Goal: Transaction & Acquisition: Purchase product/service

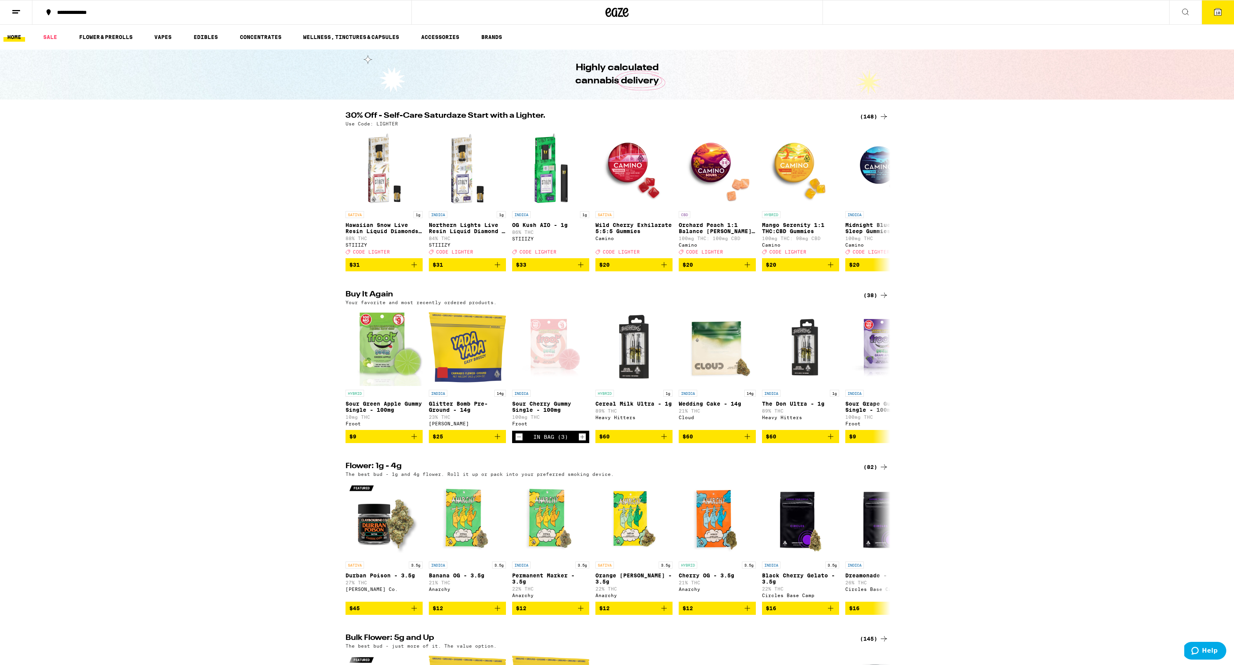
click at [1216, 11] on span "10" at bounding box center [1218, 12] width 5 height 5
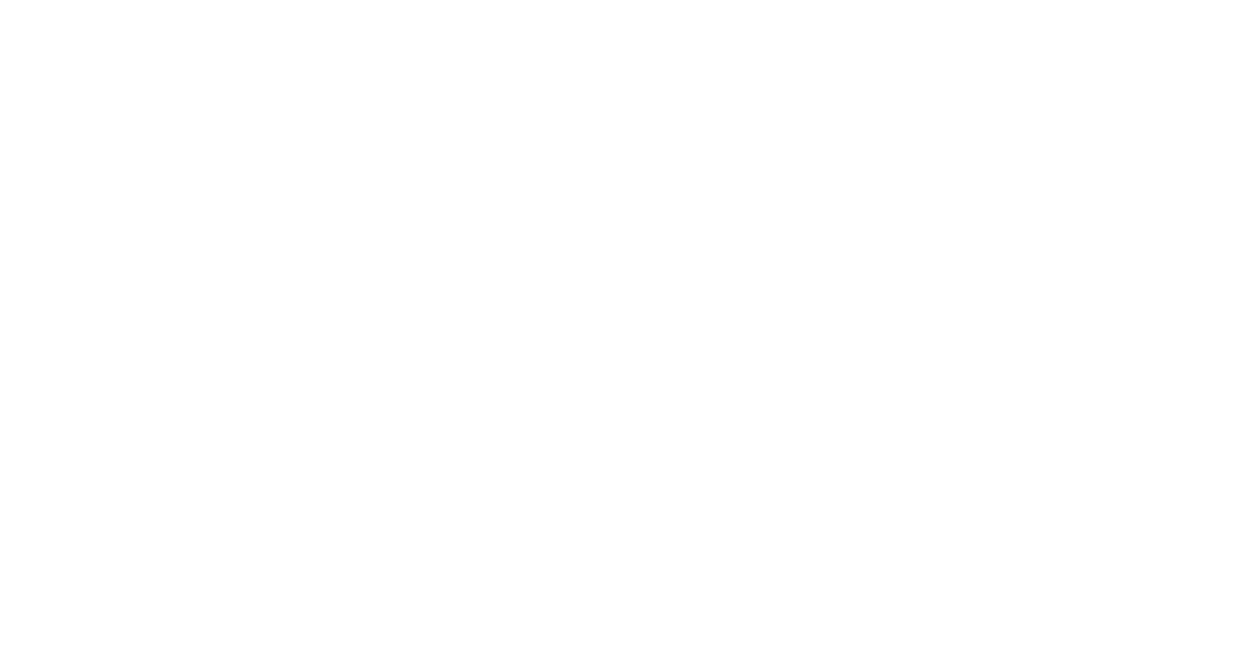
scroll to position [59, 0]
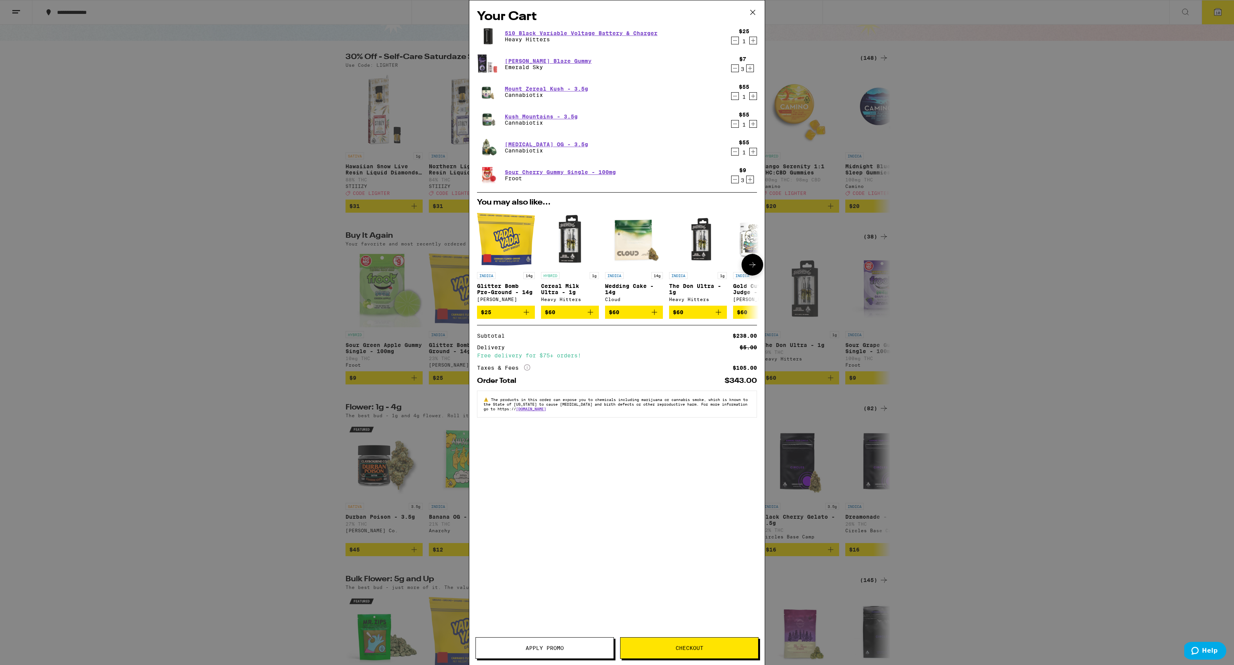
click at [756, 268] on icon at bounding box center [752, 264] width 9 height 9
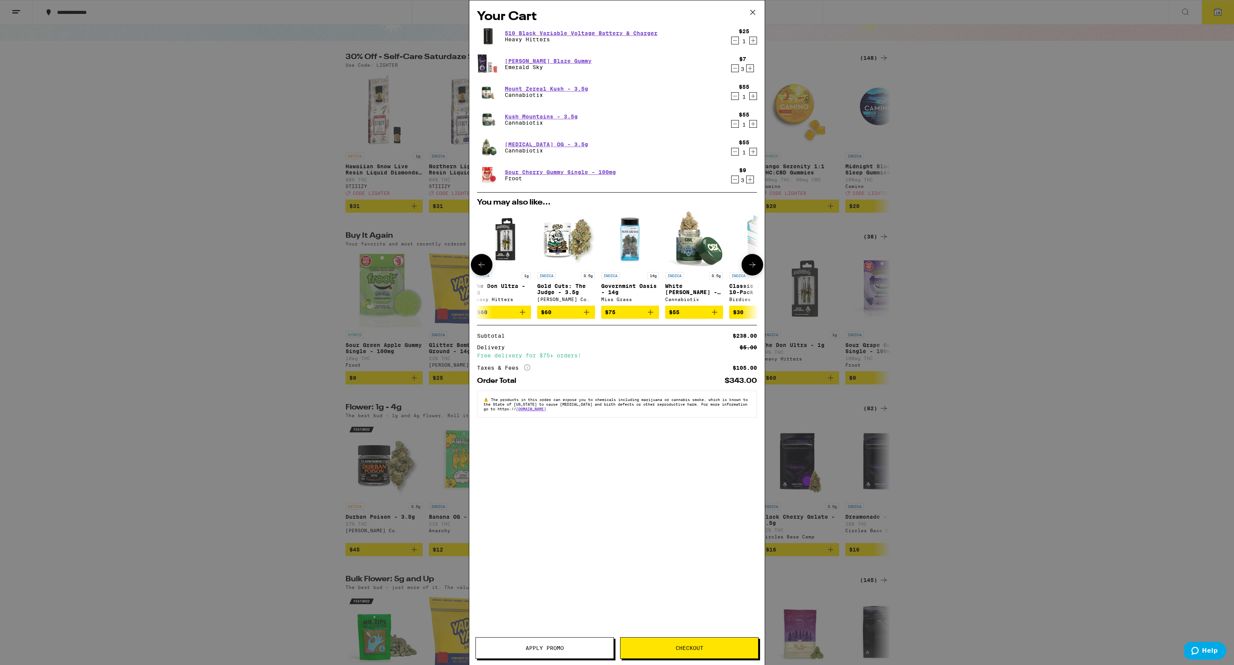
click at [756, 268] on icon at bounding box center [752, 264] width 9 height 9
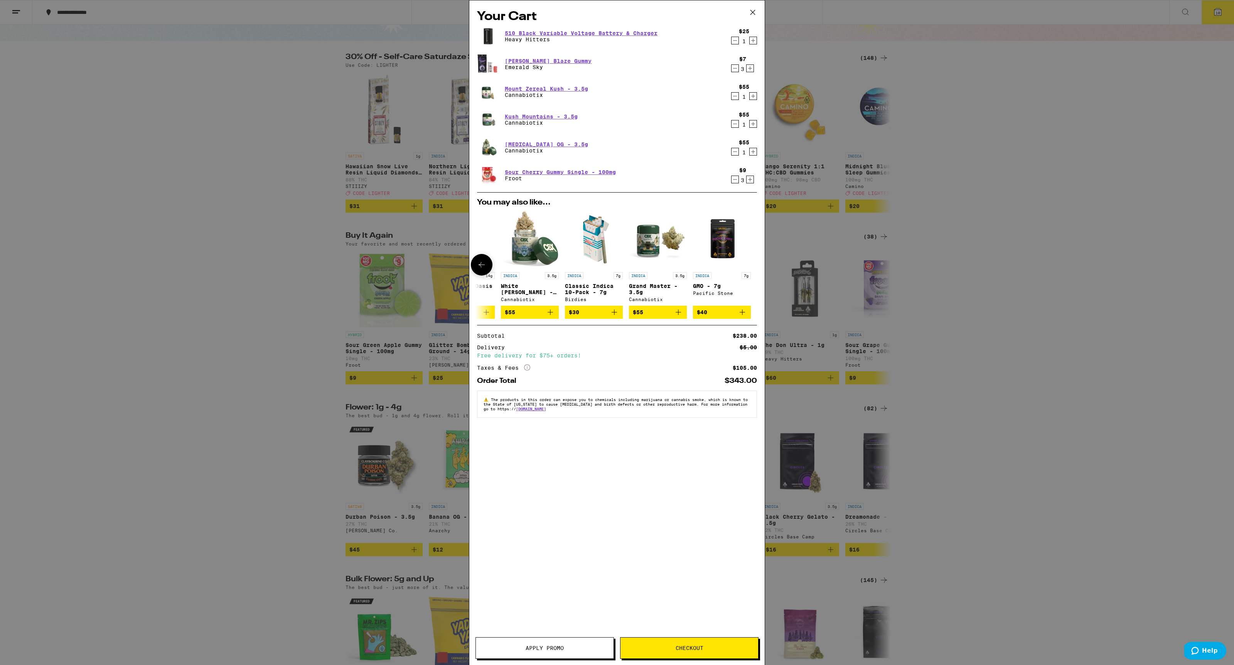
click at [756, 268] on div at bounding box center [753, 265] width 22 height 22
click at [743, 314] on icon "Add to bag" at bounding box center [742, 311] width 9 height 9
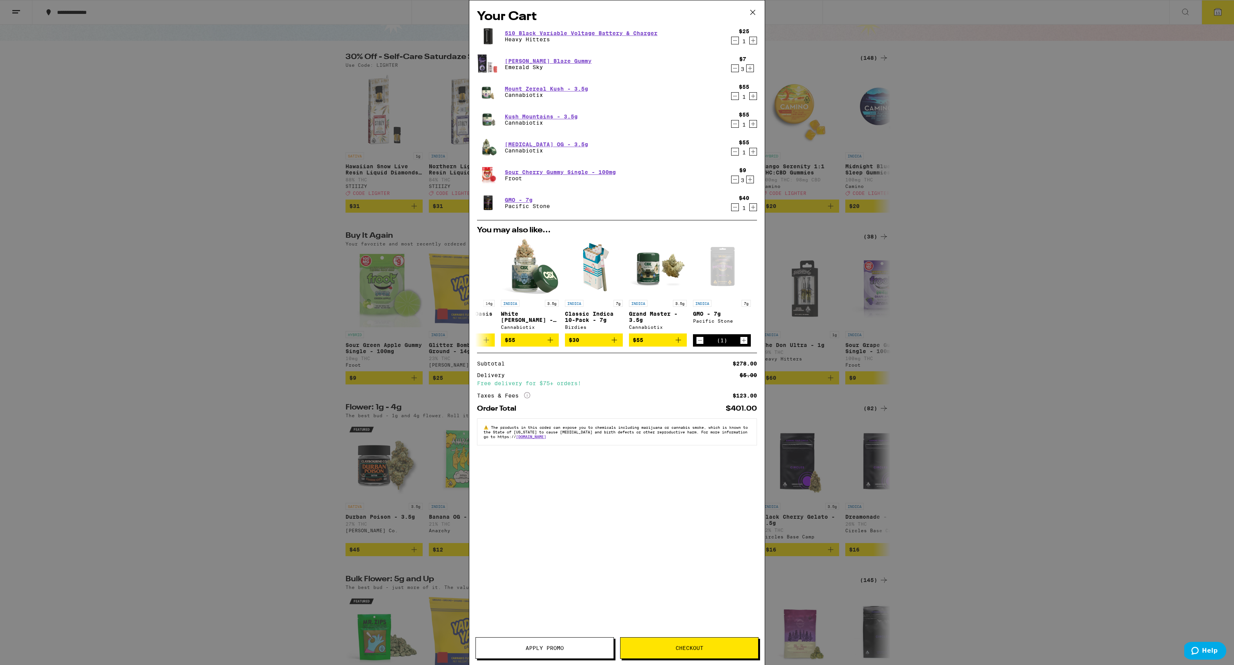
click at [724, 644] on button "Checkout" at bounding box center [689, 648] width 138 height 22
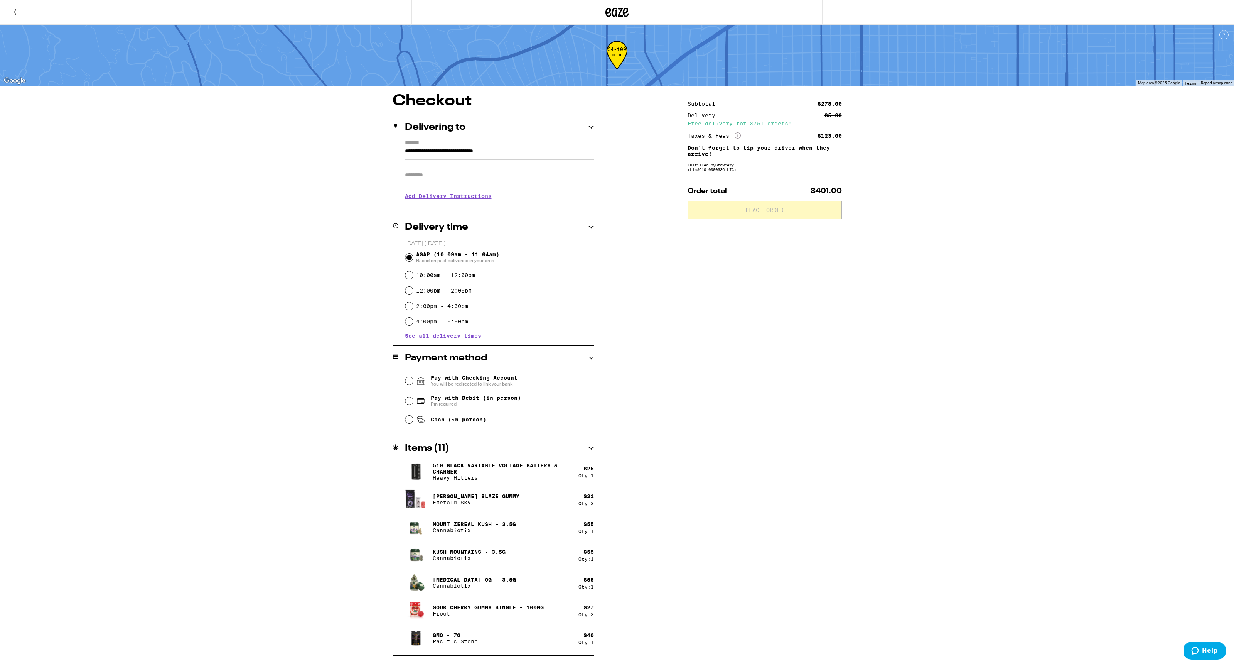
click at [476, 403] on span "Pin required" at bounding box center [476, 404] width 90 height 6
click at [413, 403] on input "Pay with Debit (in person) Pin required" at bounding box center [409, 401] width 8 height 8
radio input "true"
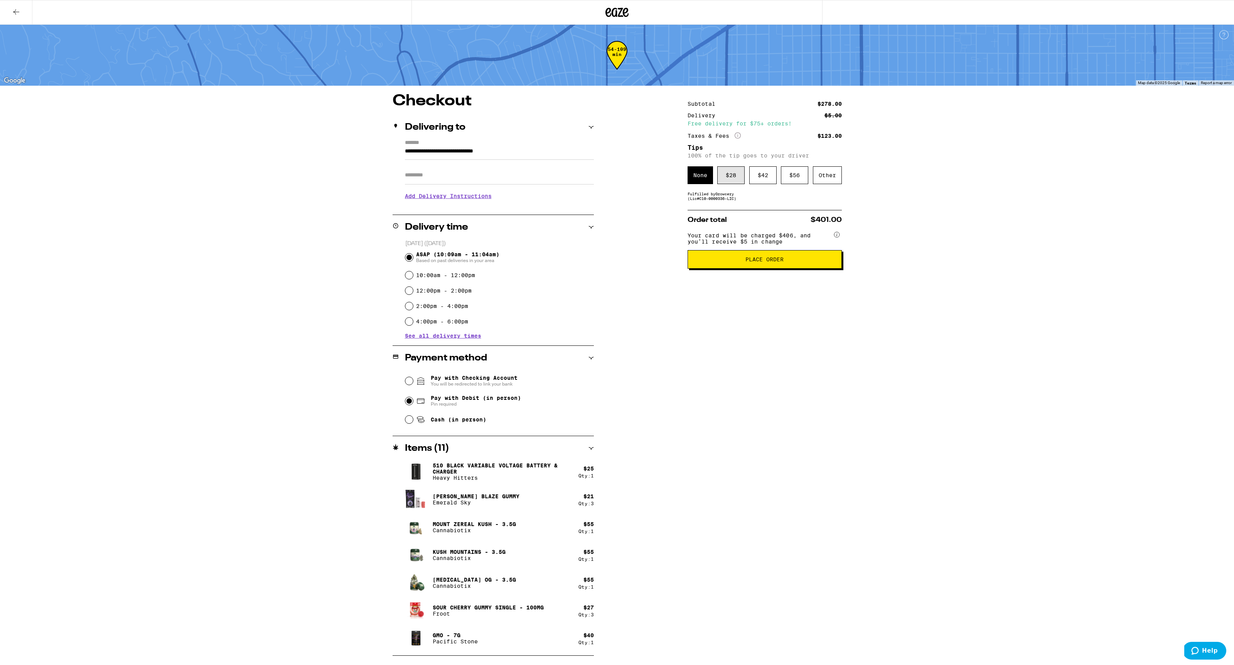
click at [730, 184] on div "$ 28" at bounding box center [730, 175] width 27 height 18
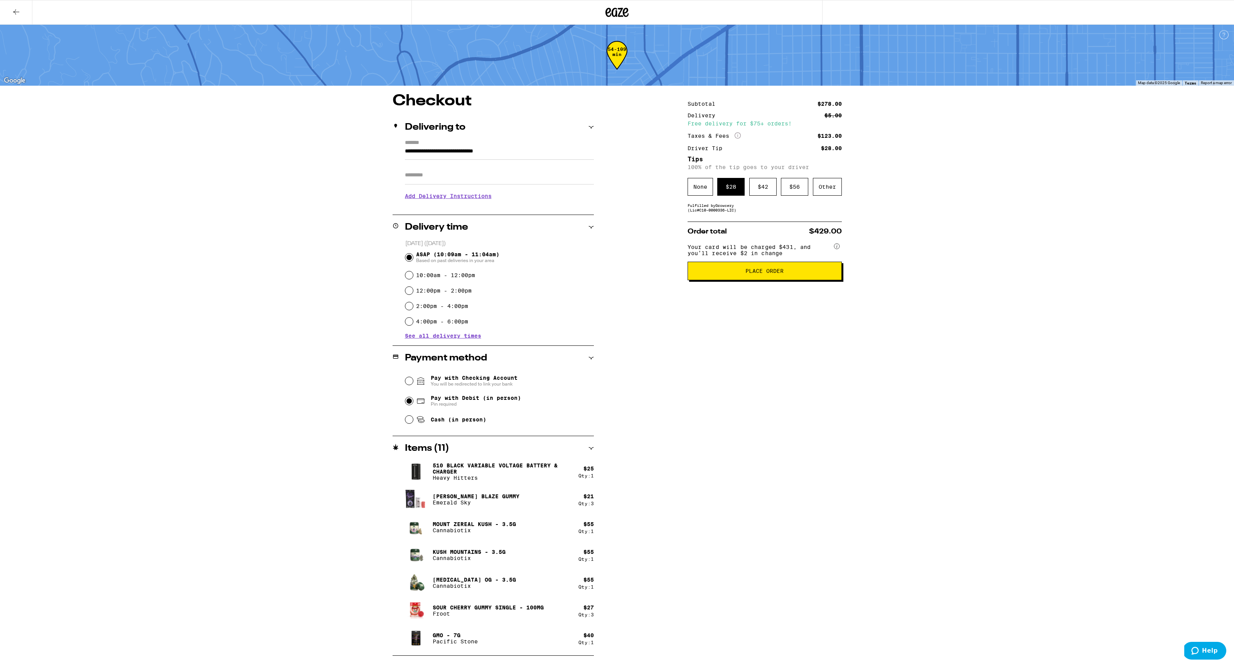
click at [735, 279] on button "Place Order" at bounding box center [765, 271] width 154 height 19
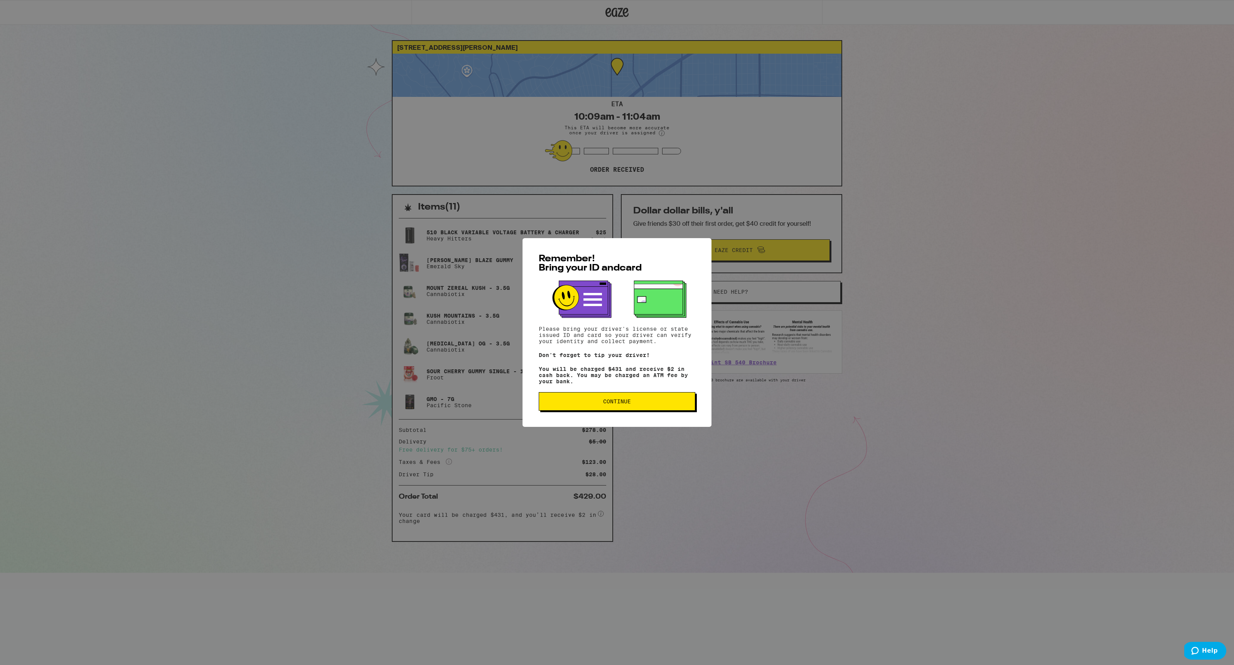
click at [556, 404] on span "Continue" at bounding box center [616, 400] width 143 height 5
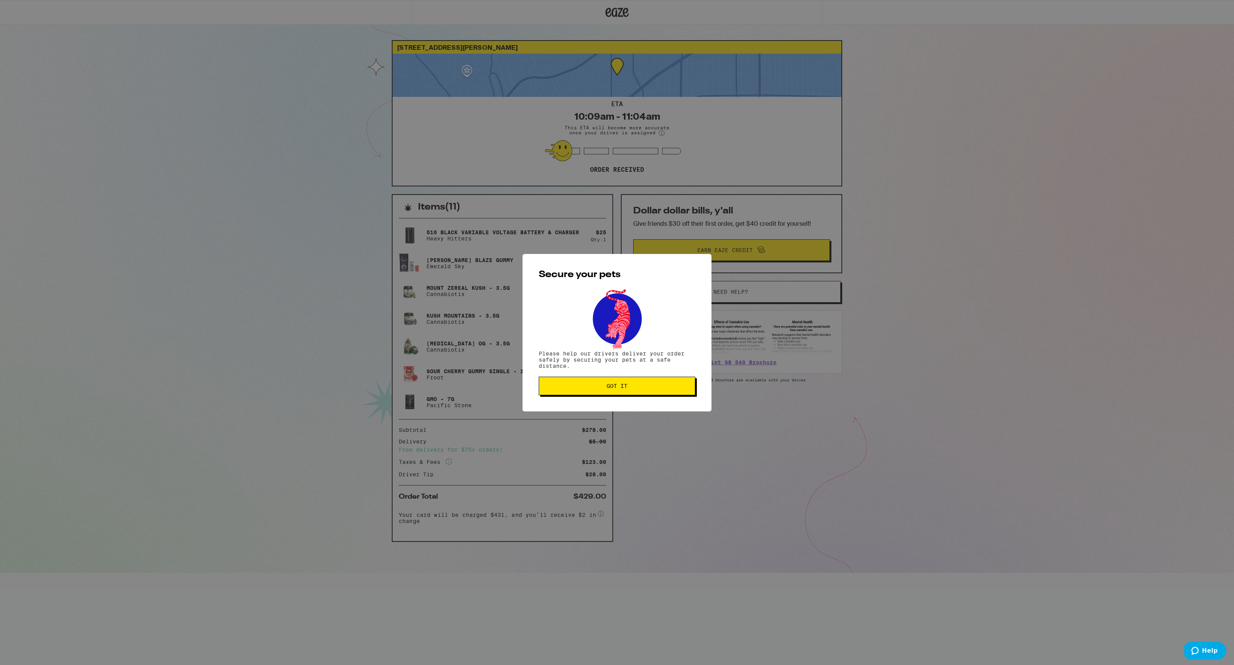
click at [586, 393] on button "Got it" at bounding box center [617, 385] width 157 height 19
